Goal: Task Accomplishment & Management: Manage account settings

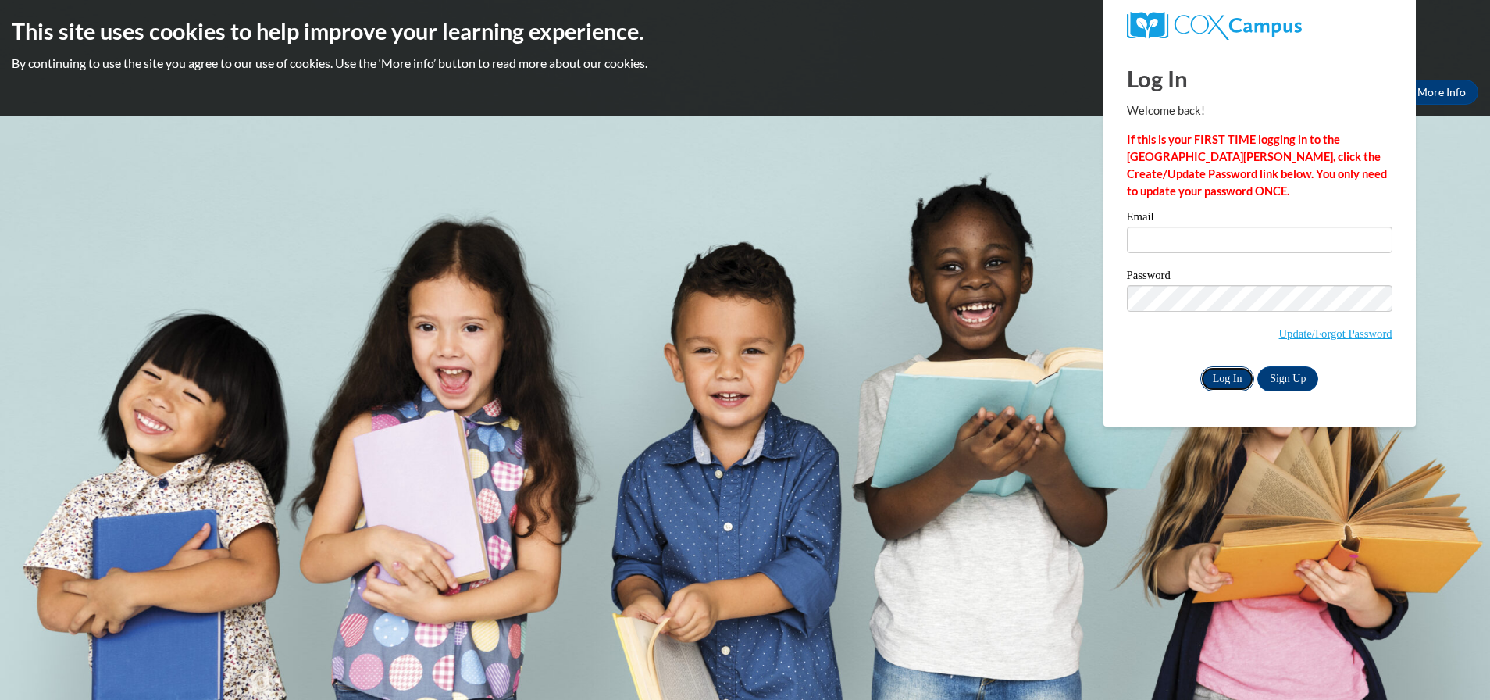
click at [1223, 386] on input "Log In" at bounding box center [1228, 378] width 55 height 25
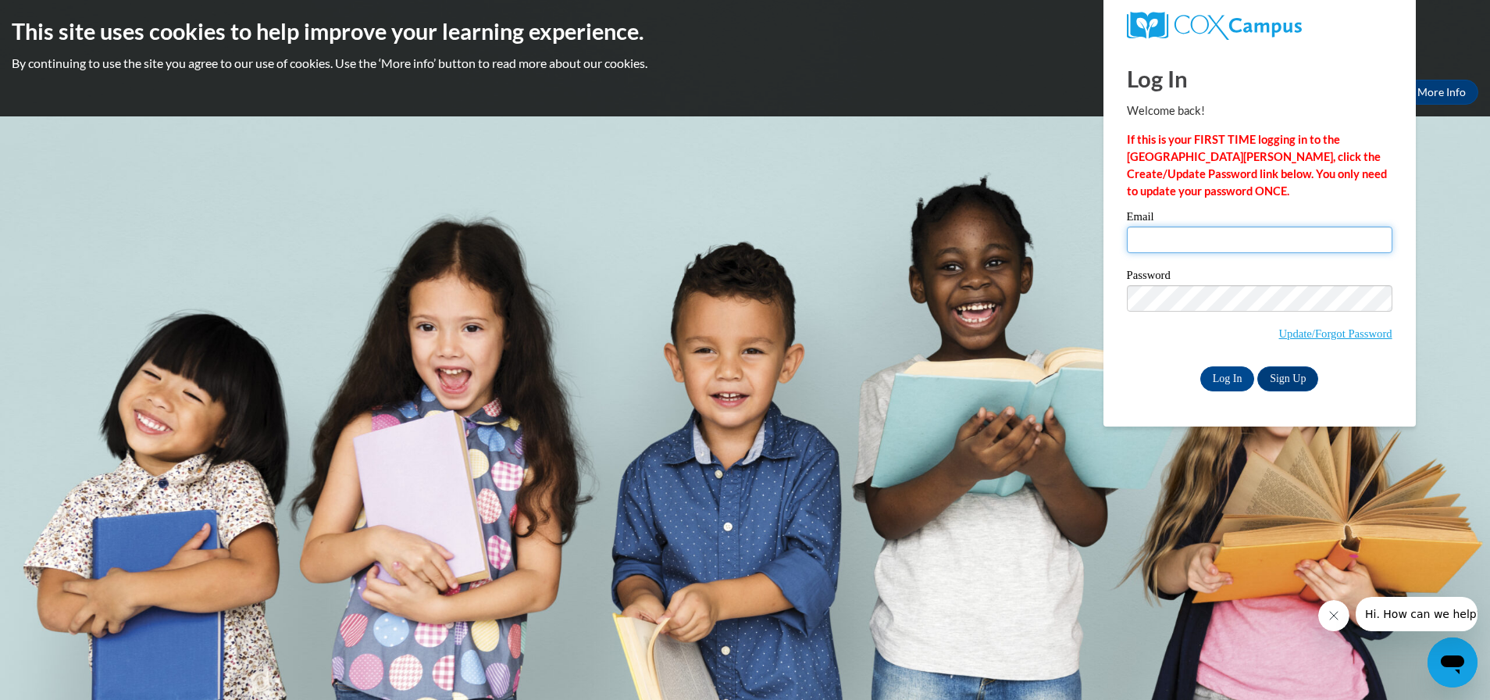
click at [1162, 241] on input "Email" at bounding box center [1260, 240] width 266 height 27
type input "v"
type input "[EMAIL_ADDRESS][DOMAIN_NAME]"
click at [1404, 280] on div "Please enter your email! Please enter your password! Email Veronicavperkins@yah…" at bounding box center [1259, 301] width 289 height 180
click at [1221, 380] on input "Log In" at bounding box center [1228, 378] width 55 height 25
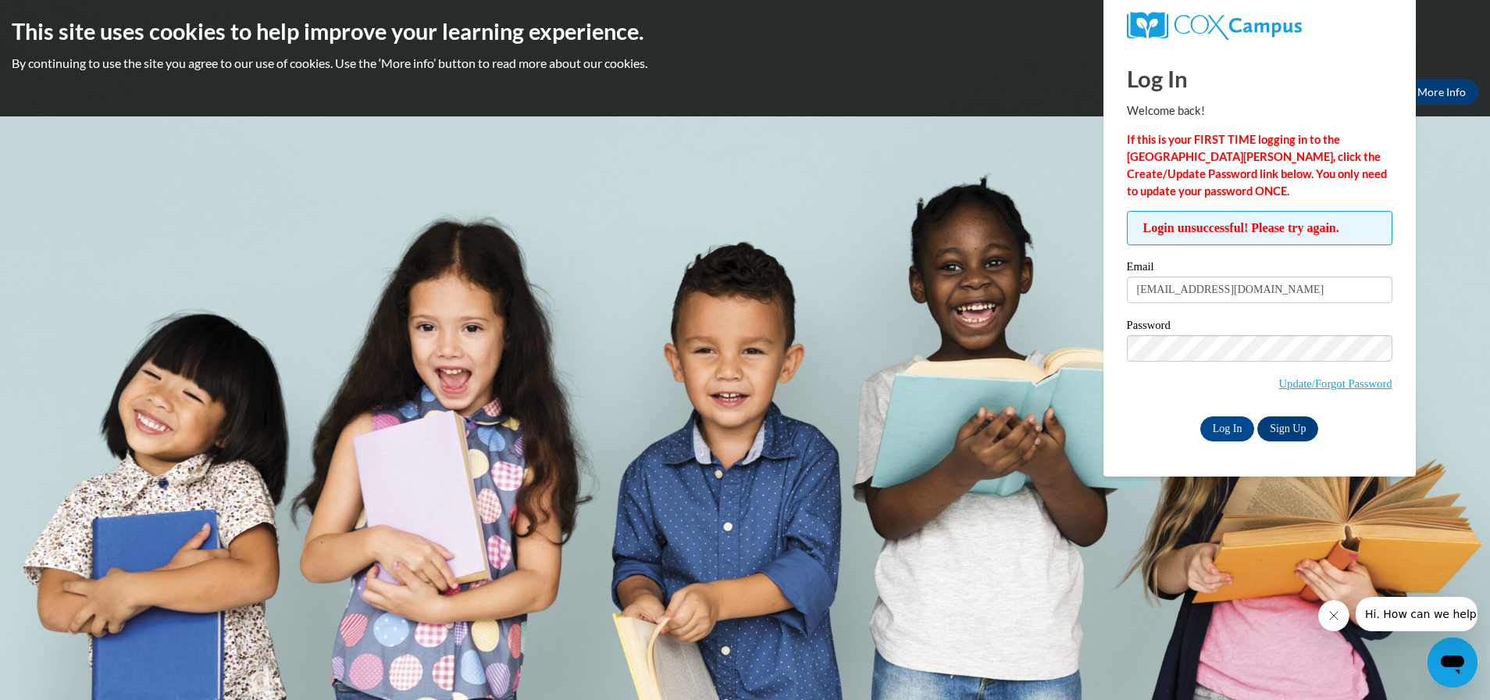
click at [1407, 407] on div "Log In Welcome back! If this is your FIRST TIME logging in to the NEW Cox Campu…" at bounding box center [1260, 262] width 336 height 430
click at [1229, 428] on input "Log In" at bounding box center [1228, 428] width 55 height 25
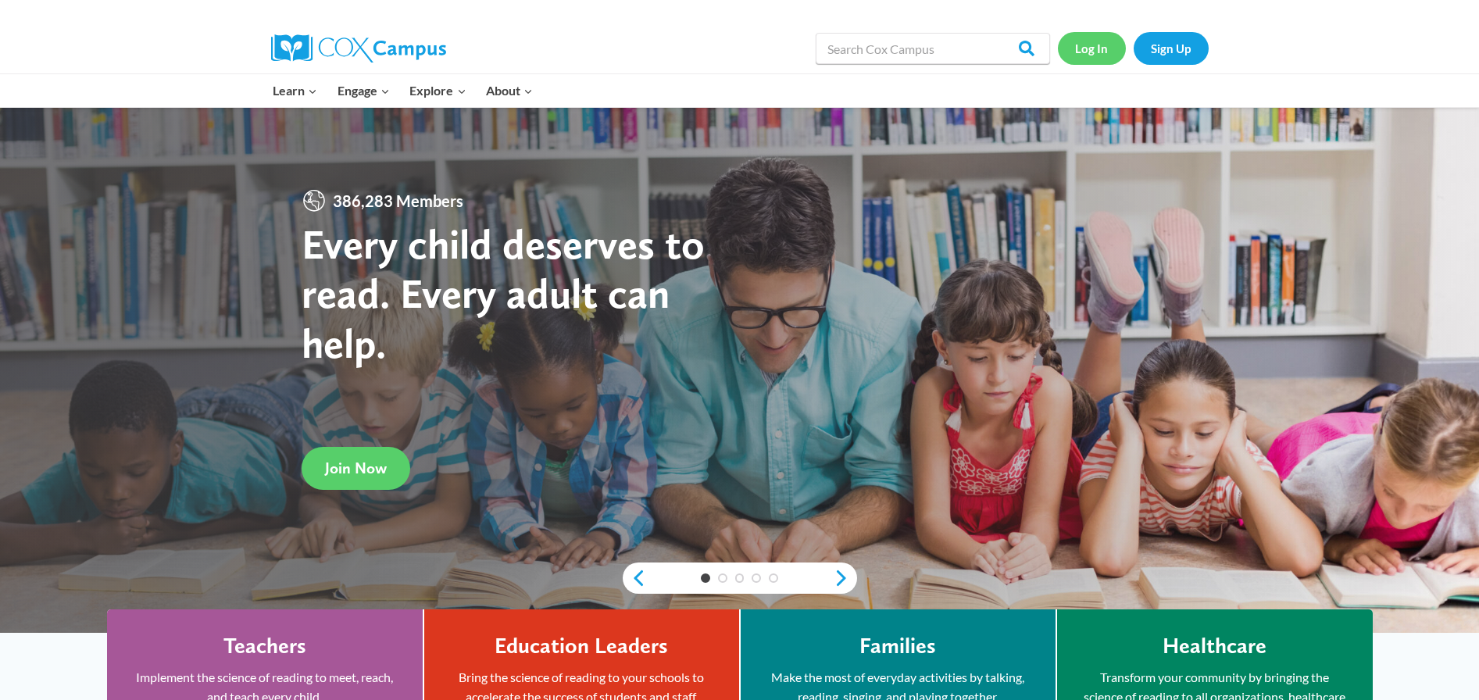
click at [1091, 57] on link "Log In" at bounding box center [1092, 48] width 68 height 32
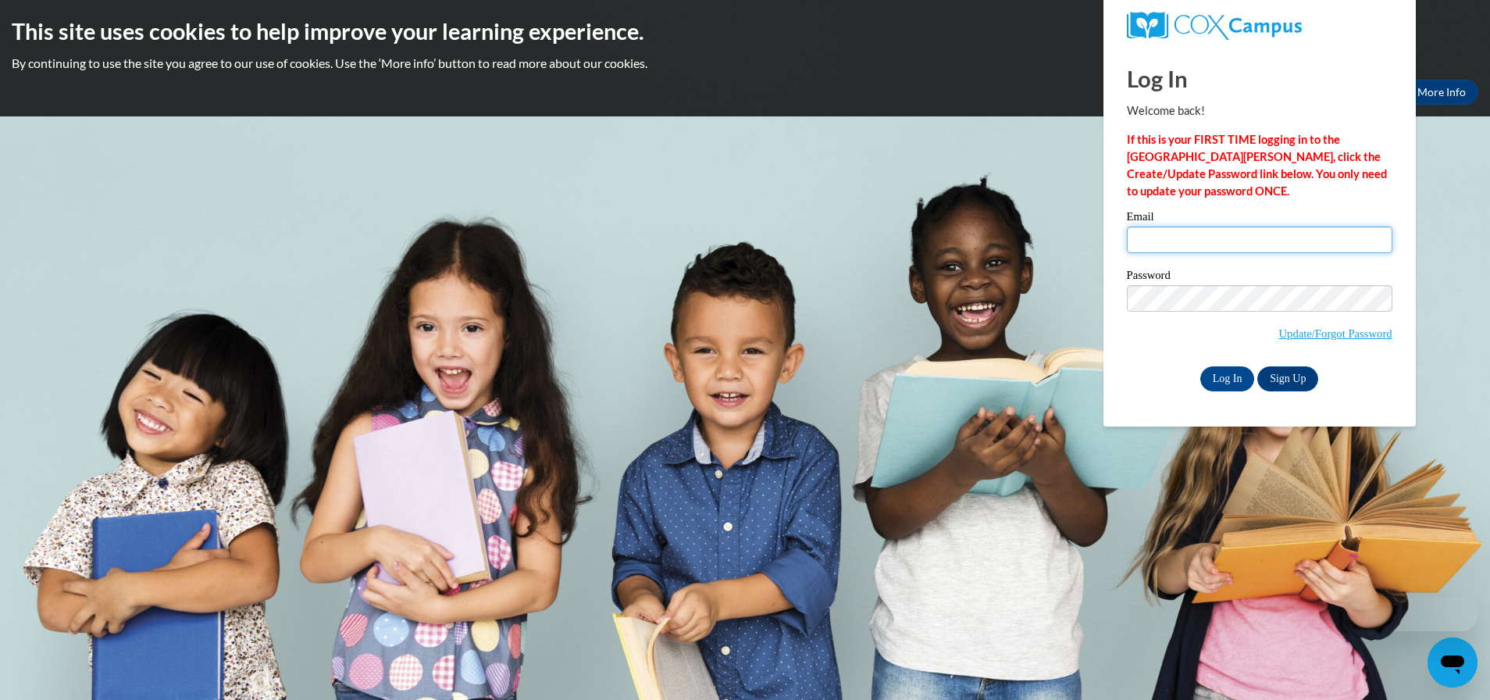
drag, startPoint x: 0, startPoint y: 0, endPoint x: 1160, endPoint y: 238, distance: 1184.1
click at [1160, 238] on input "Email" at bounding box center [1260, 240] width 266 height 27
type input "leewilliamson38635@yahoo.com"
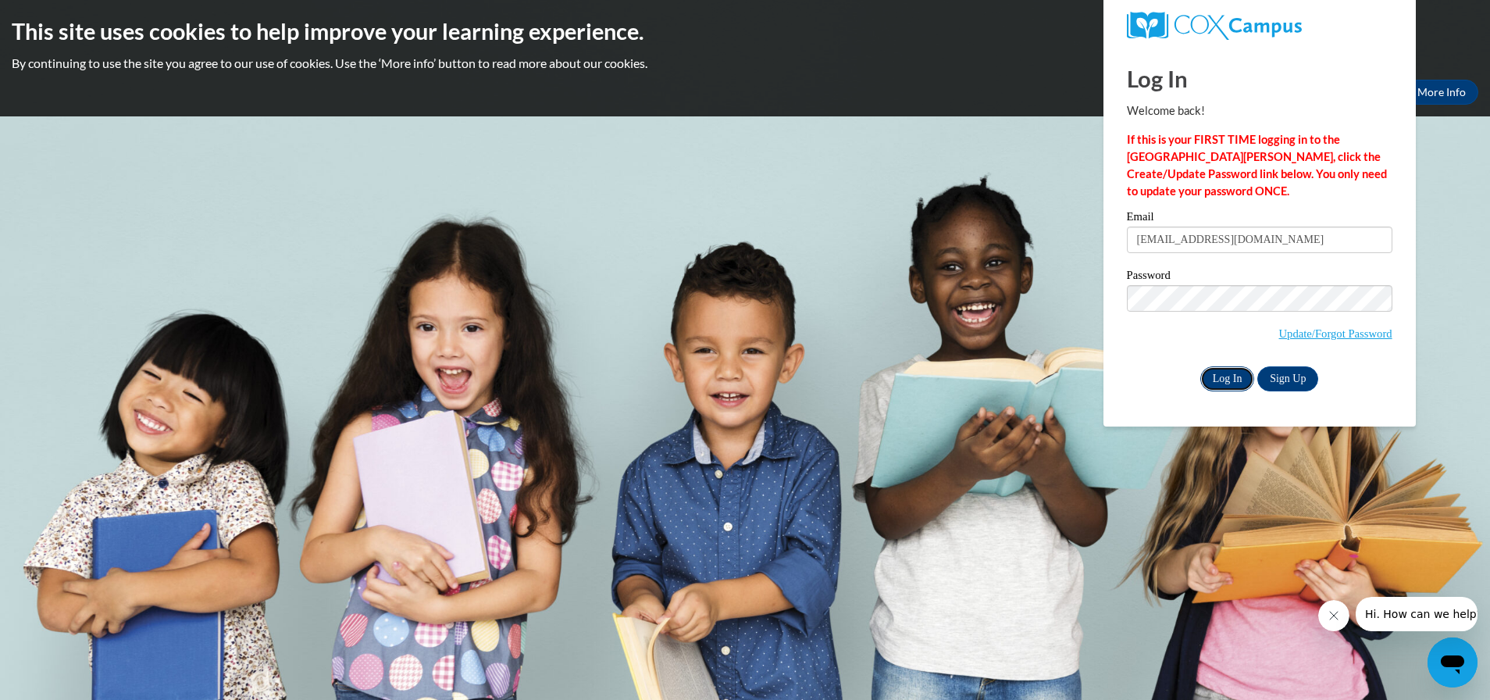
click at [1229, 375] on input "Log In" at bounding box center [1228, 378] width 55 height 25
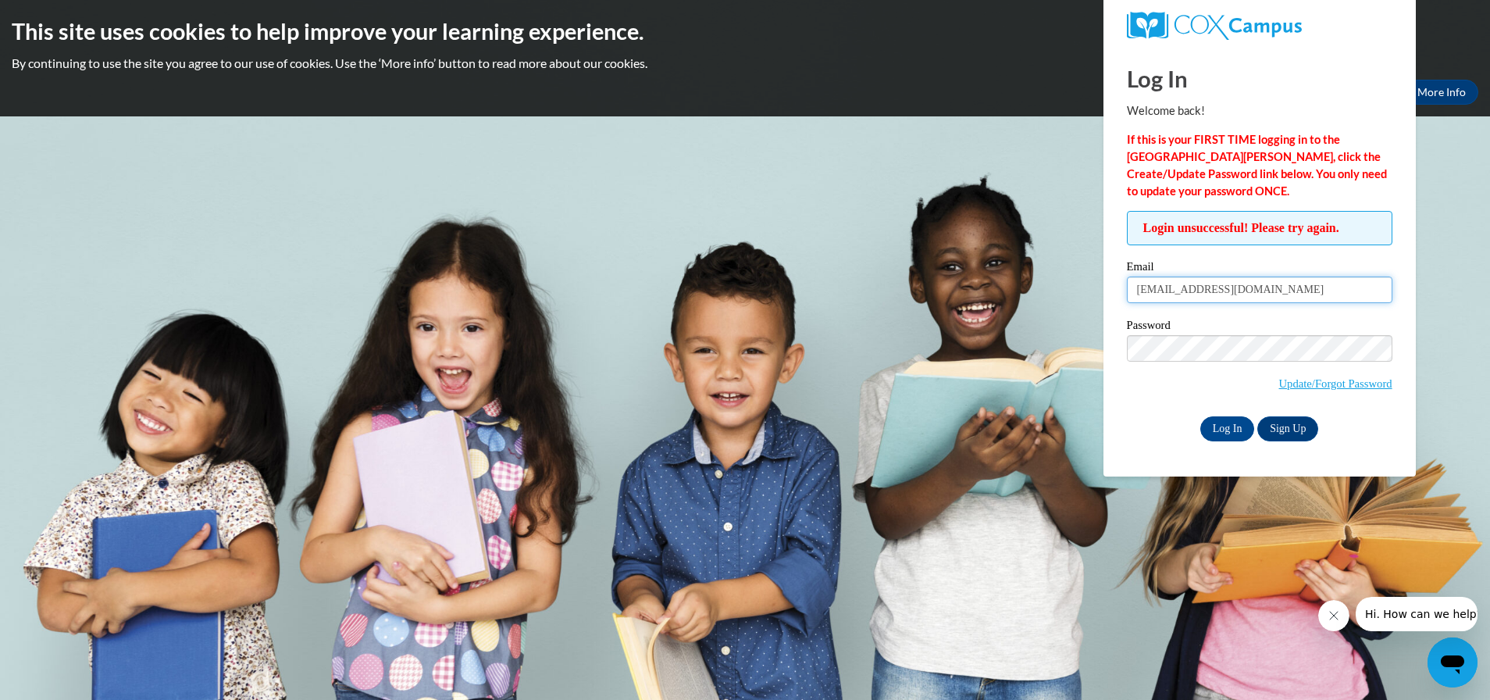
click at [1306, 287] on input "[EMAIL_ADDRESS][DOMAIN_NAME]" at bounding box center [1260, 289] width 266 height 27
type input "l"
type input "[EMAIL_ADDRESS][DOMAIN_NAME]"
click at [1120, 400] on div "Login unsuccessful! Please try again. Please enter your email! Please enter you…" at bounding box center [1259, 326] width 289 height 230
click at [1219, 424] on input "Log In" at bounding box center [1228, 428] width 55 height 25
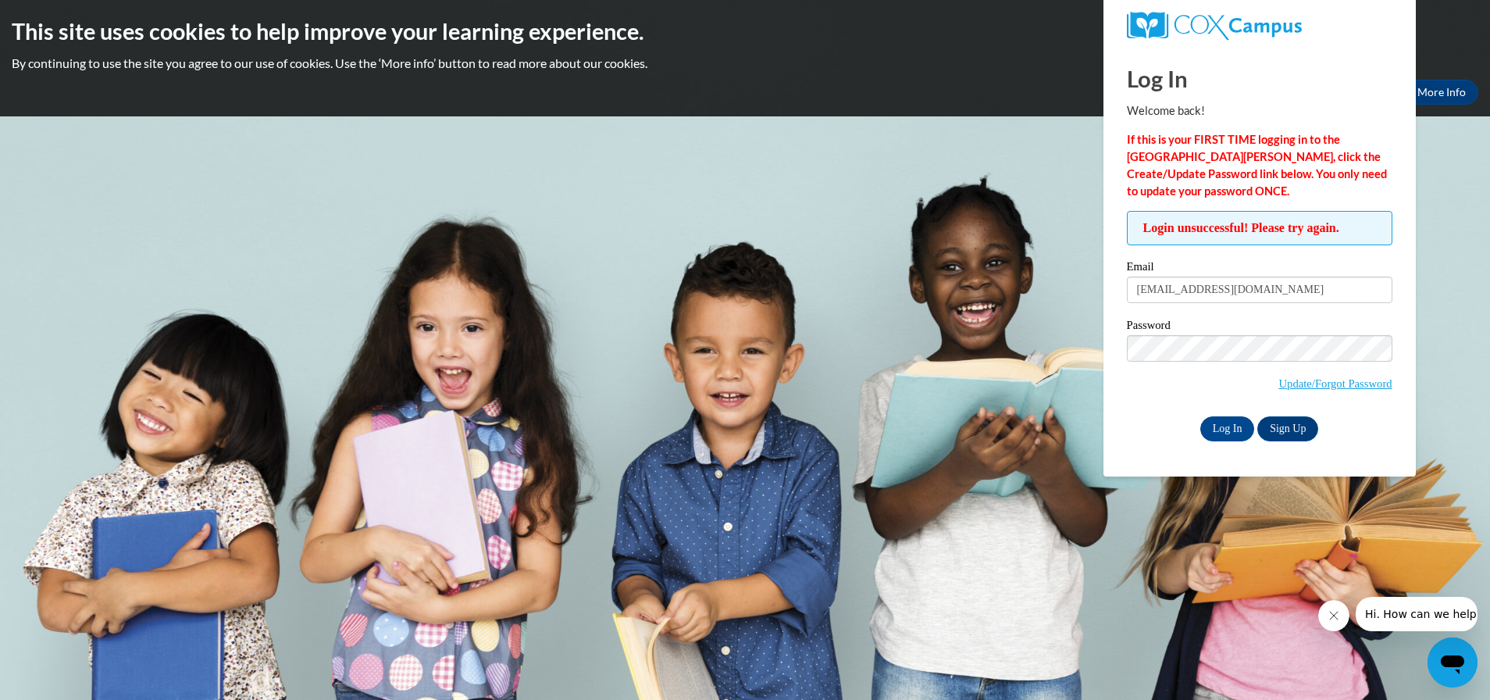
click at [1131, 398] on span "Update/Forgot Password" at bounding box center [1260, 367] width 266 height 65
click at [1233, 427] on input "Log In" at bounding box center [1228, 428] width 55 height 25
click at [1290, 290] on input "Veronicavperkins@yahoo.com" at bounding box center [1260, 289] width 266 height 27
type input "V"
type input "[EMAIL_ADDRESS][DOMAIN_NAME]"
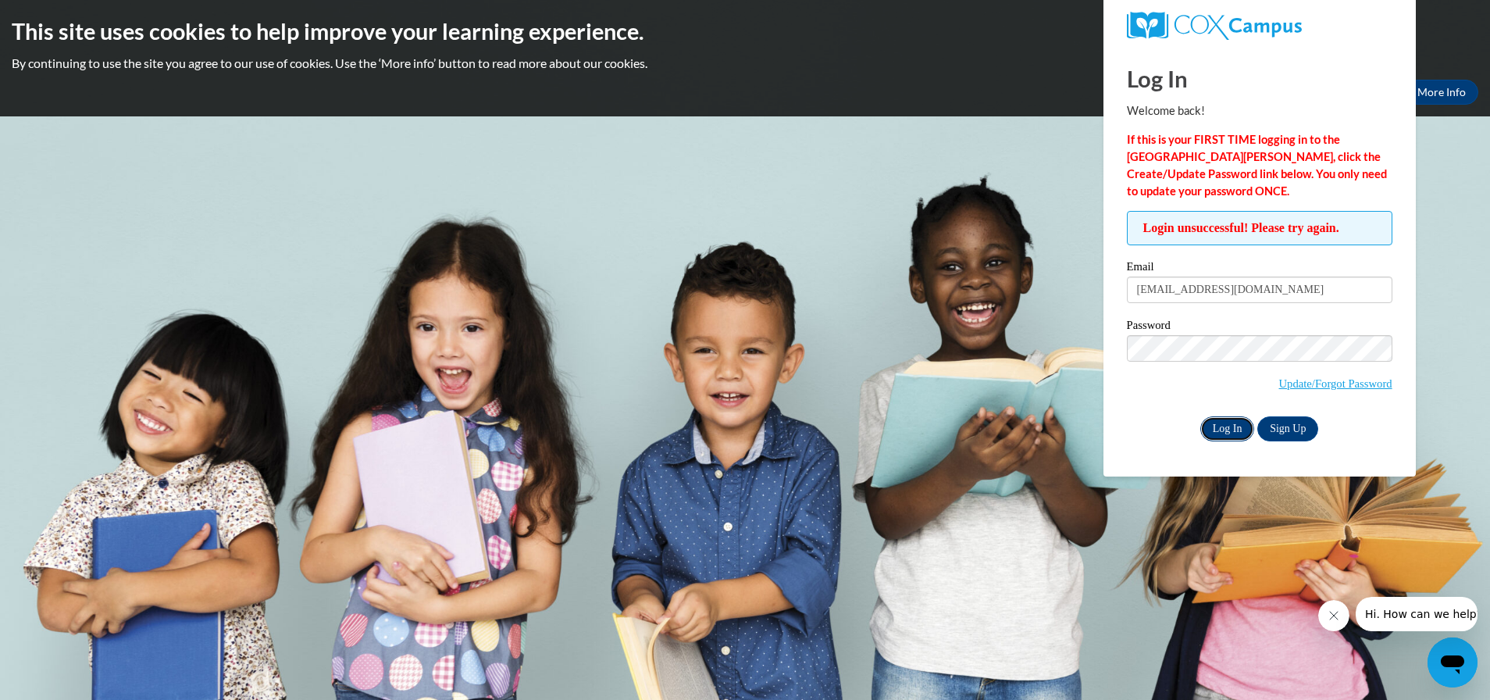
click at [1231, 428] on input "Log In" at bounding box center [1228, 428] width 55 height 25
click at [1288, 384] on link "Update/Forgot Password" at bounding box center [1335, 383] width 113 height 12
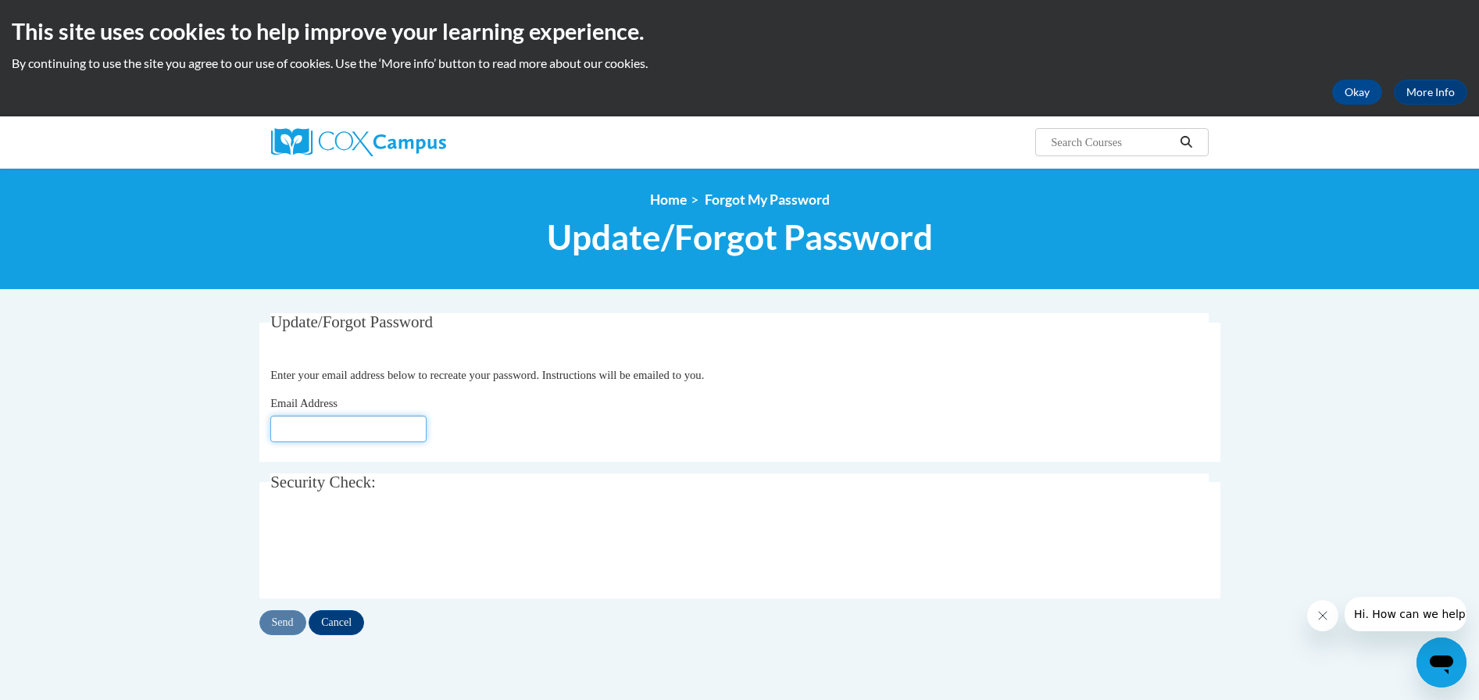
click at [311, 425] on input "Email Address" at bounding box center [348, 429] width 156 height 27
type input "leewilliamson38635@yahoo.com"
click at [288, 619] on input "Send" at bounding box center [282, 622] width 47 height 25
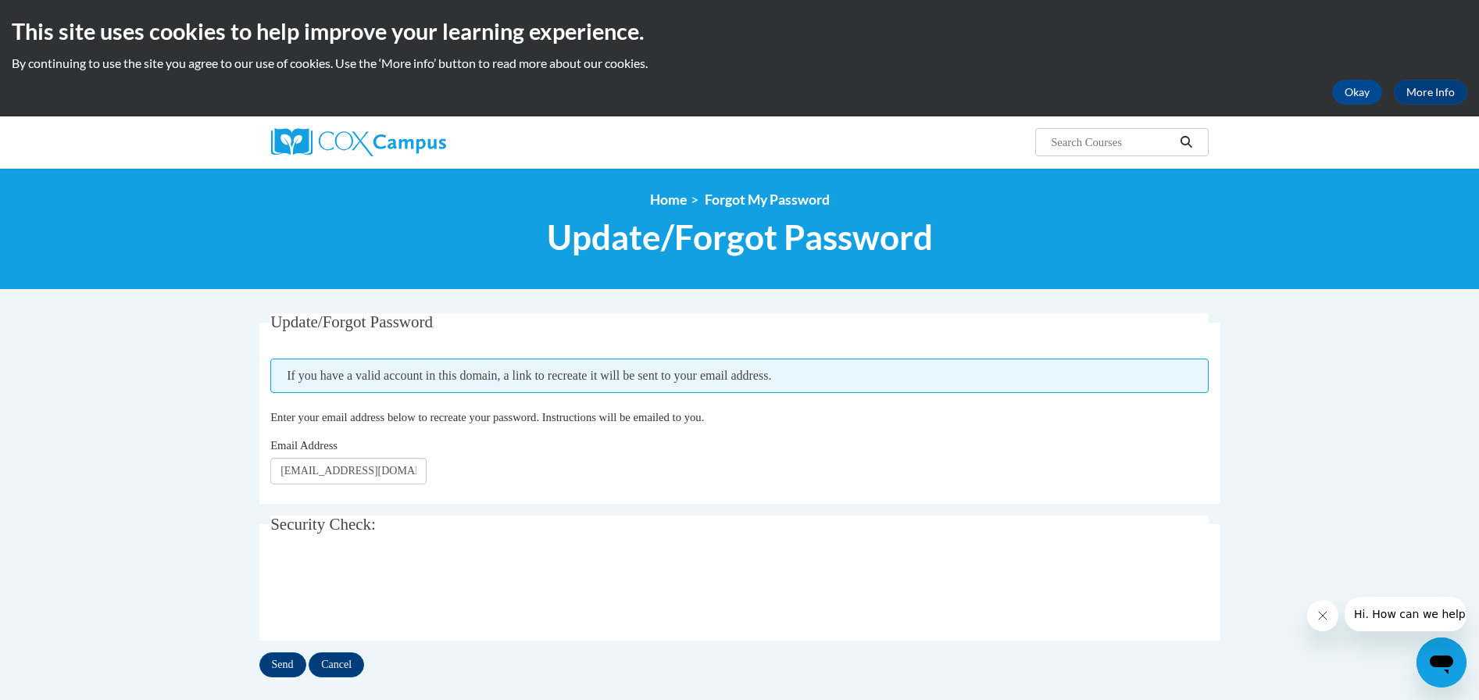
scroll to position [312, 0]
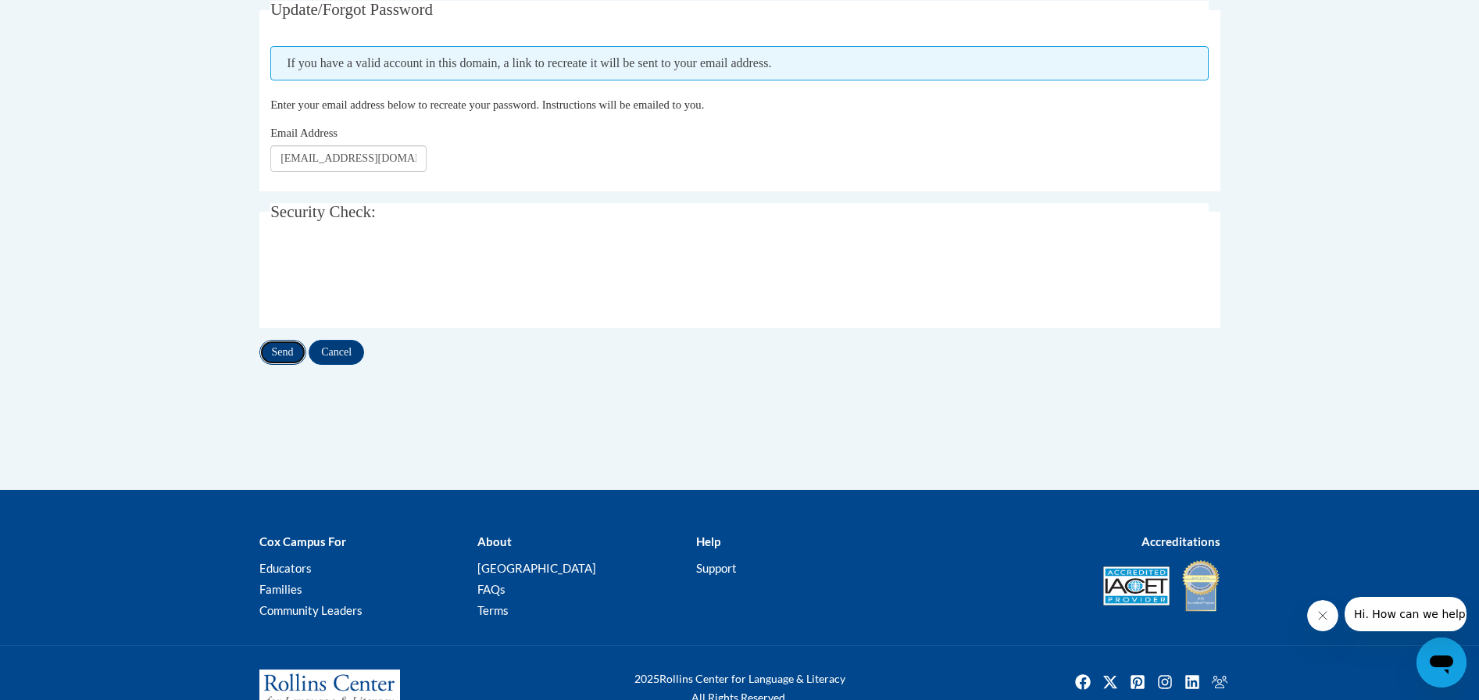
click at [286, 356] on input "Send" at bounding box center [282, 352] width 47 height 25
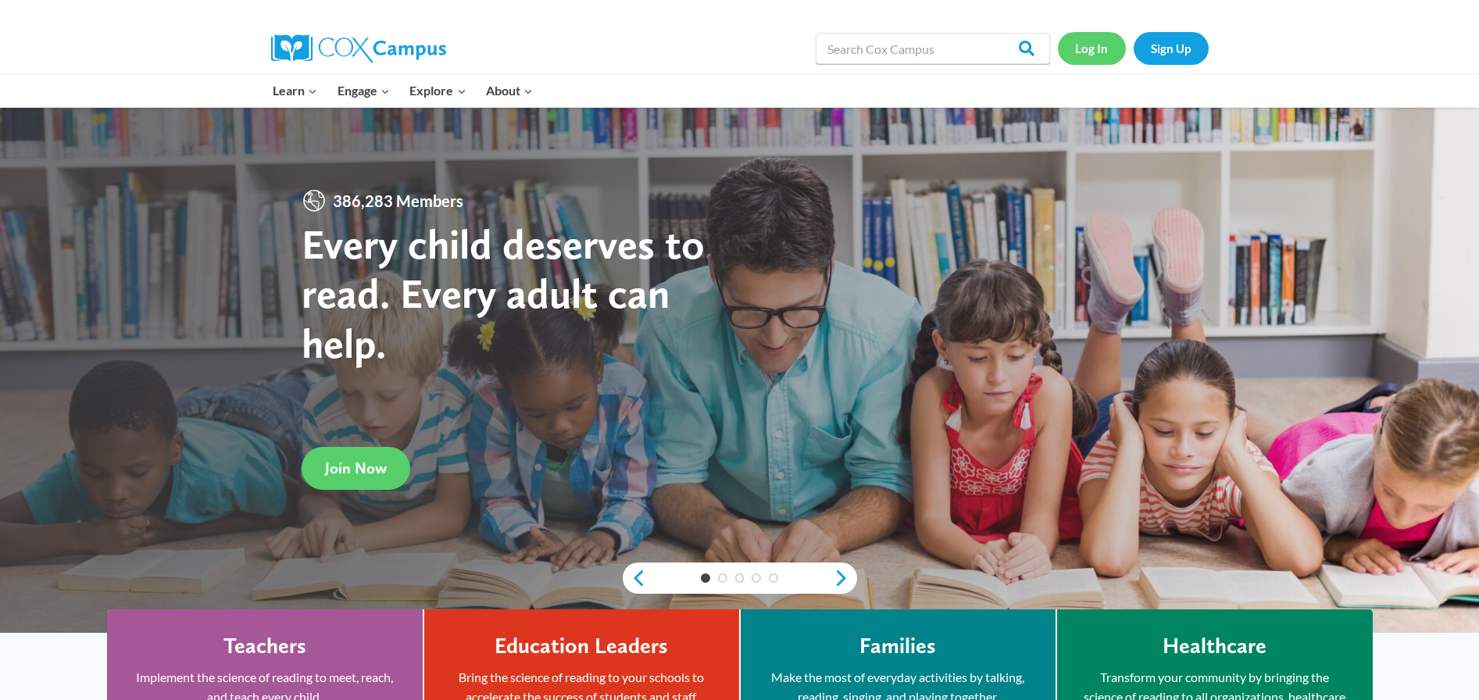
click at [1086, 49] on link "Log In" at bounding box center [1092, 48] width 68 height 32
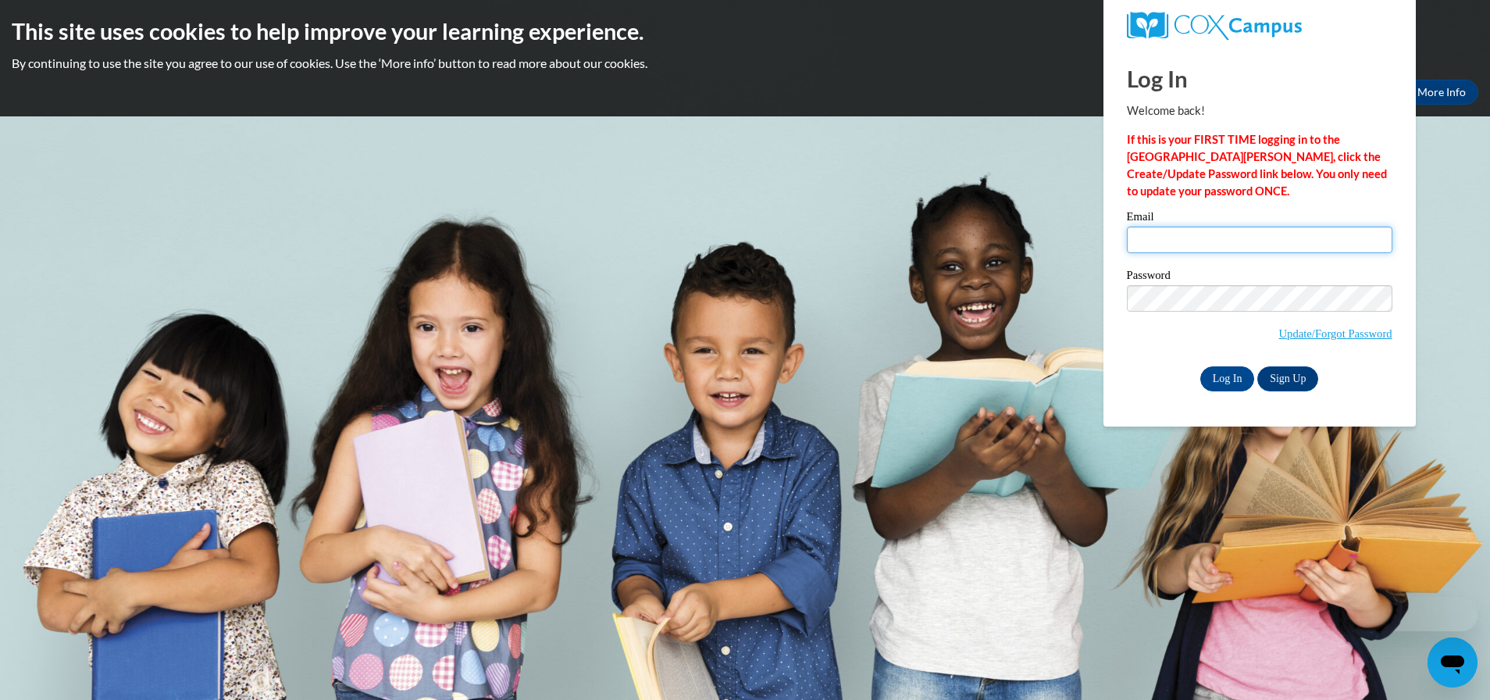
click at [1197, 235] on input "Email" at bounding box center [1260, 240] width 266 height 27
type input "[EMAIL_ADDRESS][DOMAIN_NAME]"
click at [1129, 358] on div "Password Update/Forgot Password" at bounding box center [1260, 315] width 266 height 92
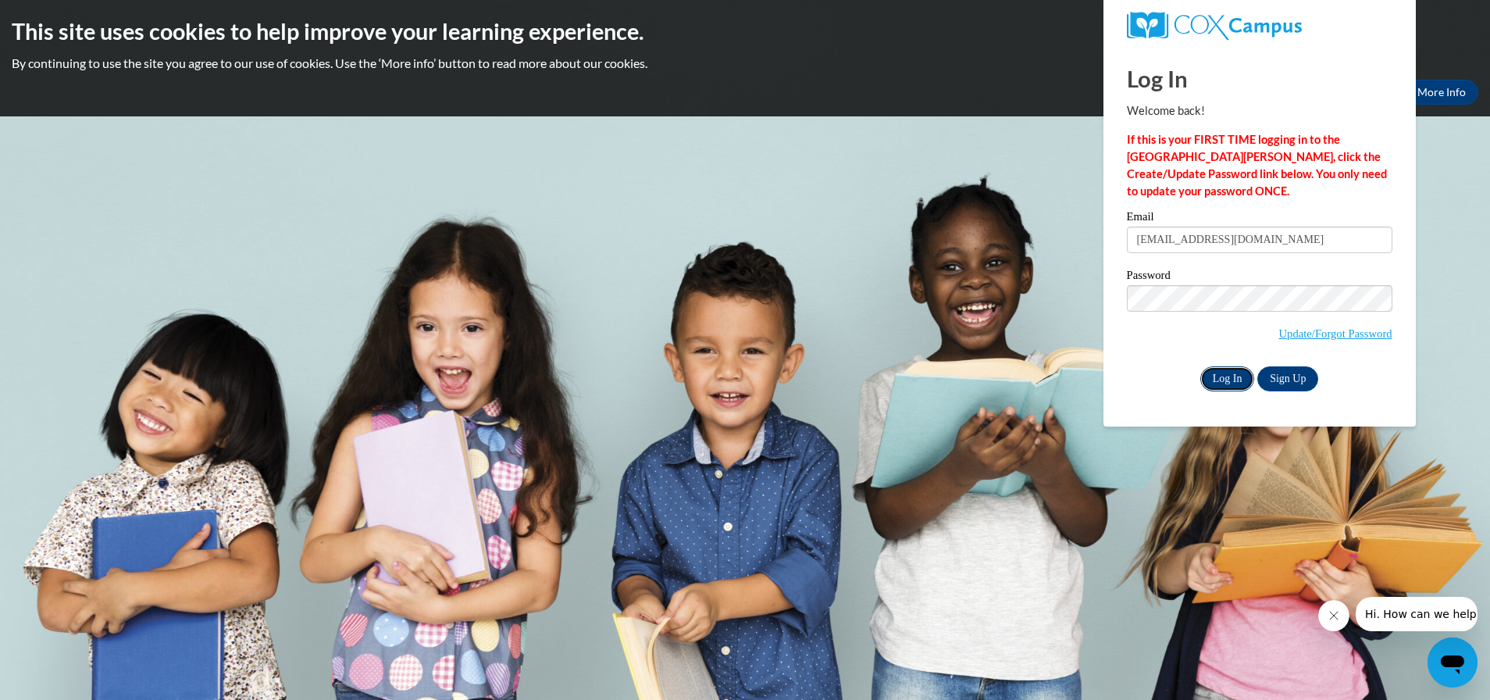
click at [1227, 372] on input "Log In" at bounding box center [1228, 378] width 55 height 25
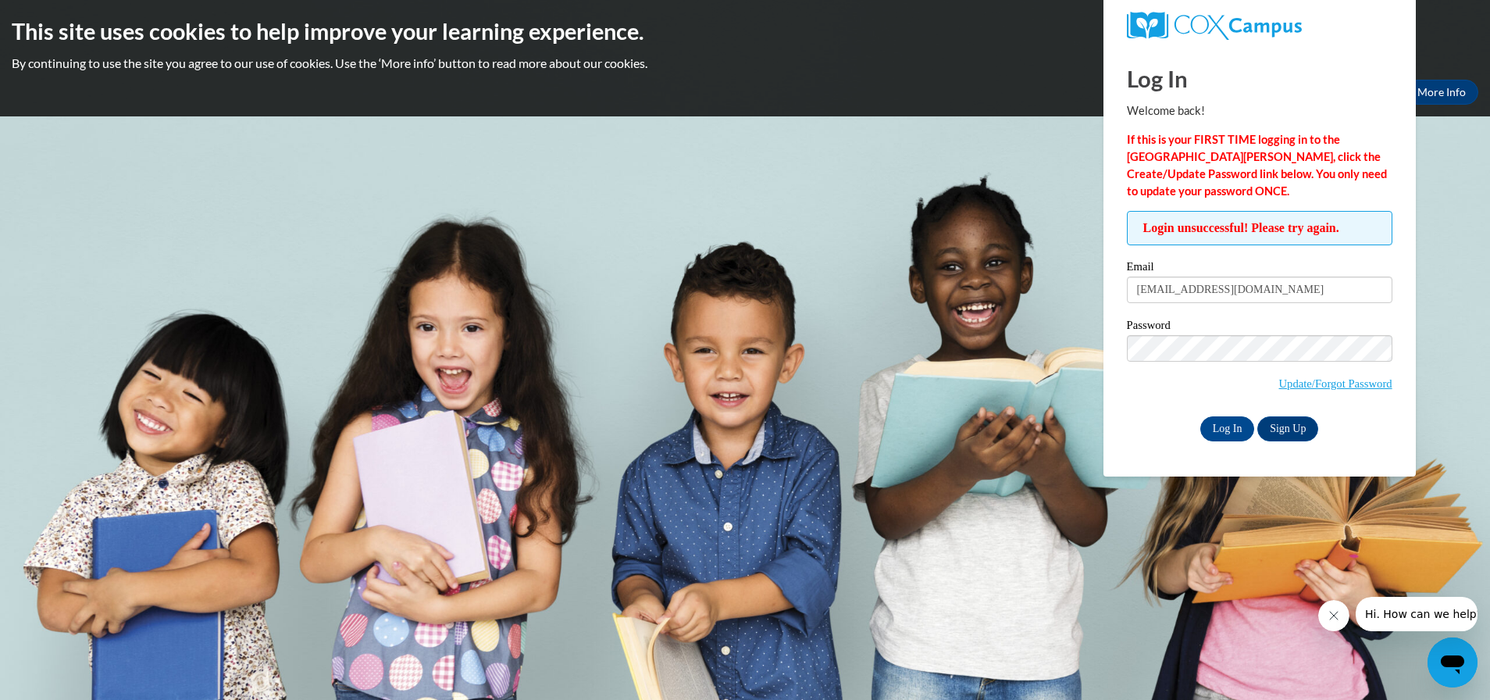
click at [1122, 449] on div "Log In Welcome back! If this is your FIRST TIME logging in to the [GEOGRAPHIC_D…" at bounding box center [1260, 262] width 336 height 430
click at [1236, 431] on input "Log In" at bounding box center [1228, 428] width 55 height 25
